Goal: Find specific page/section: Locate a particular part of the current website

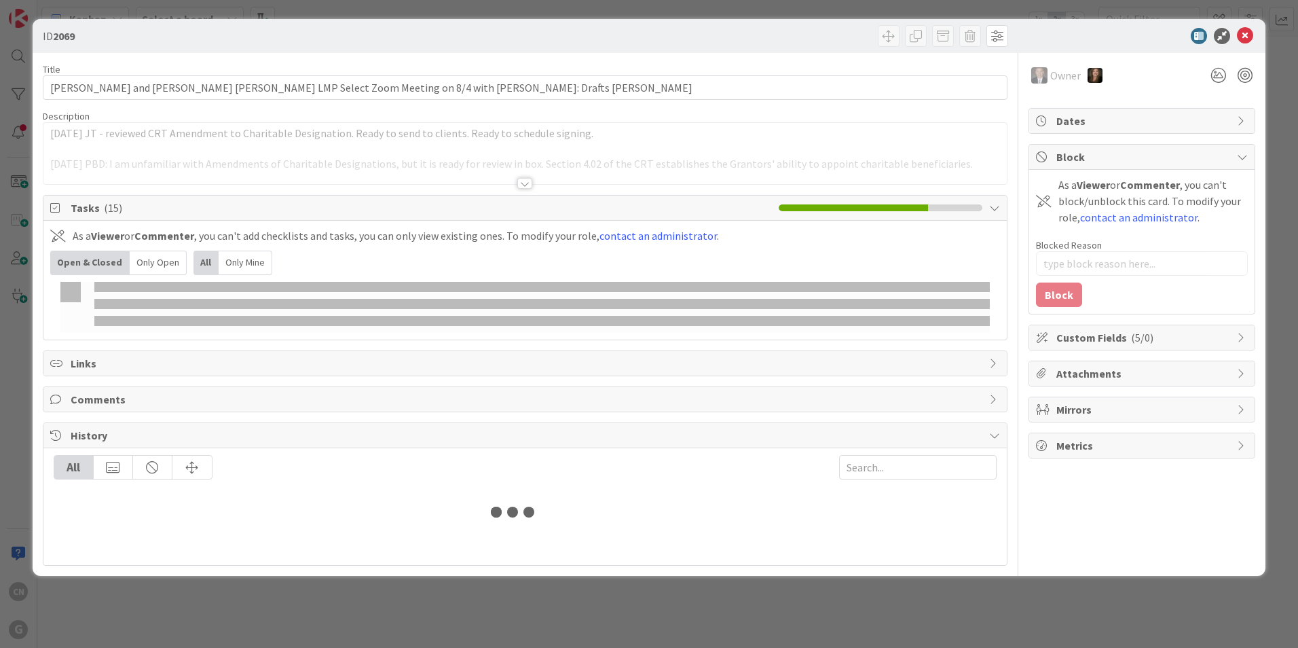
type textarea "x"
type input "johnson"
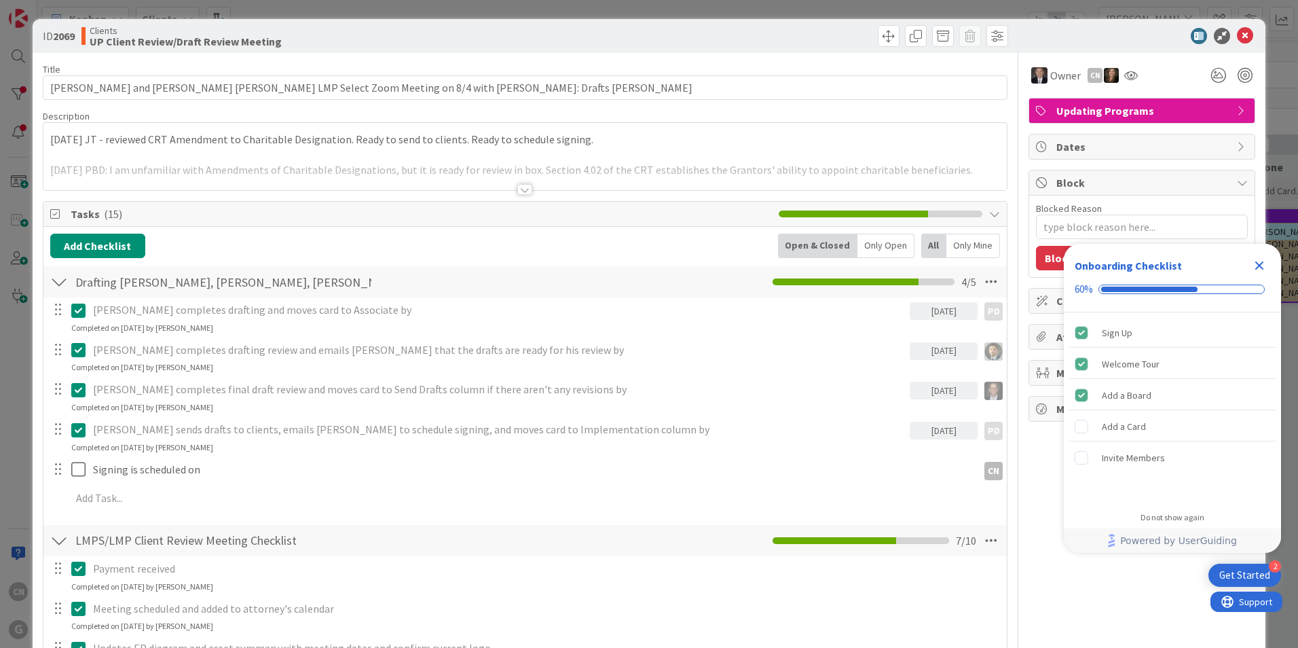
click at [50, 139] on p "8.21.2025 JT - reviewed CRT Amendment to Charitable Designation. Ready to send …" at bounding box center [525, 140] width 950 height 16
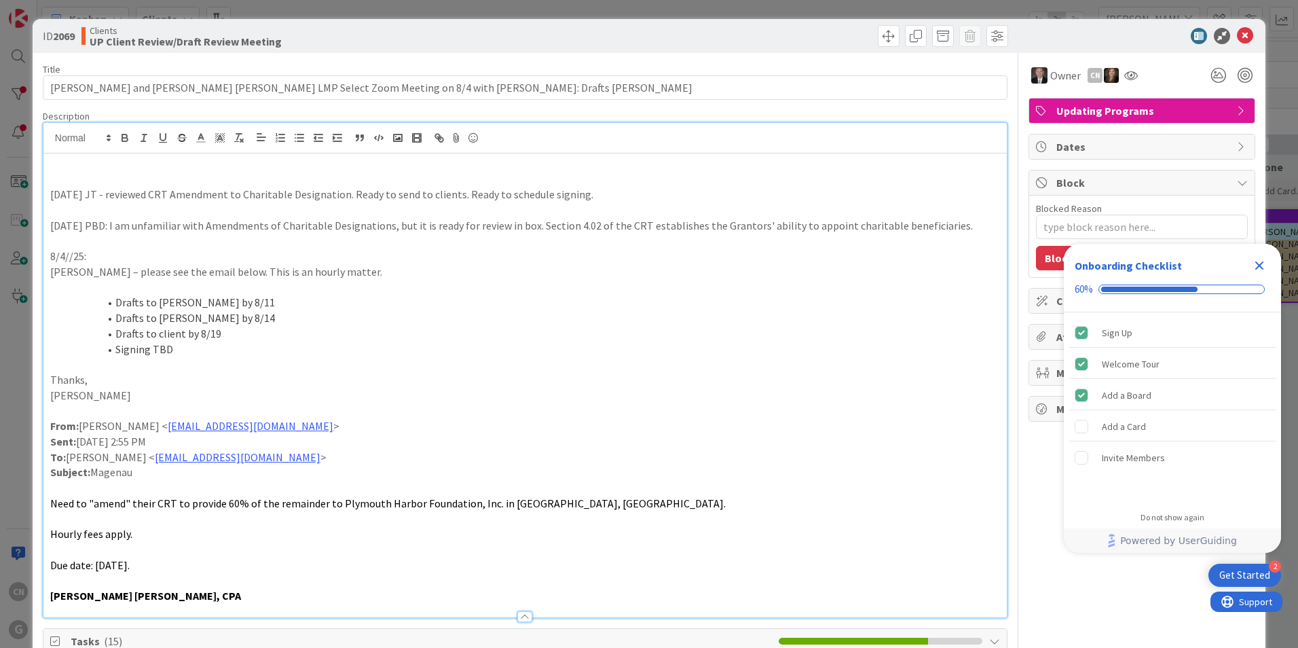
type textarea "x"
click at [231, 176] on p at bounding box center [525, 180] width 950 height 16
click at [1257, 267] on icon "Close Checklist" at bounding box center [1259, 265] width 9 height 9
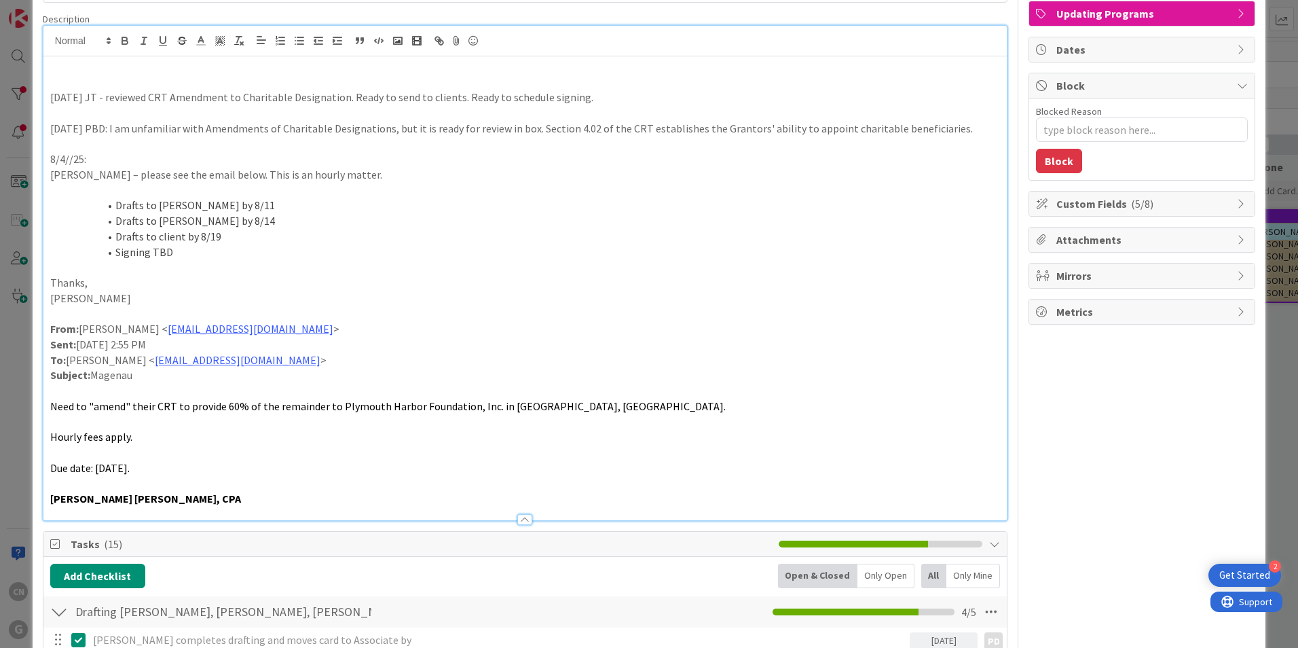
scroll to position [96, 0]
